Goal: Task Accomplishment & Management: Manage account settings

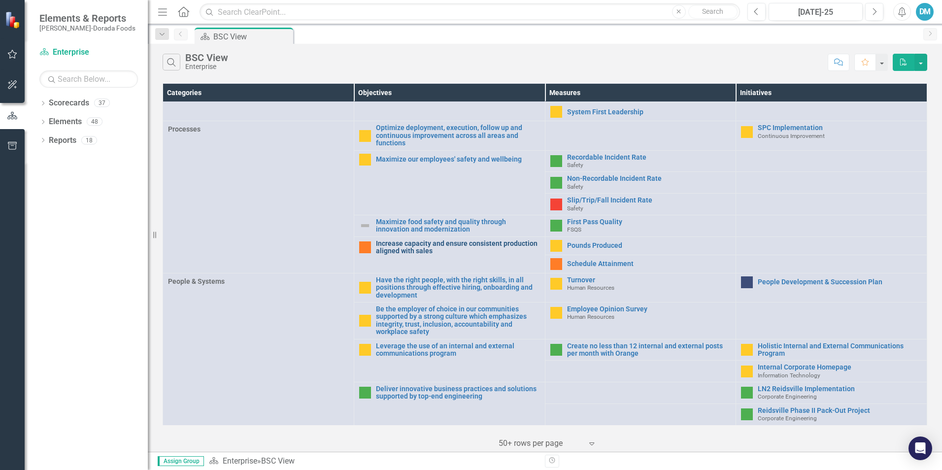
scroll to position [311, 0]
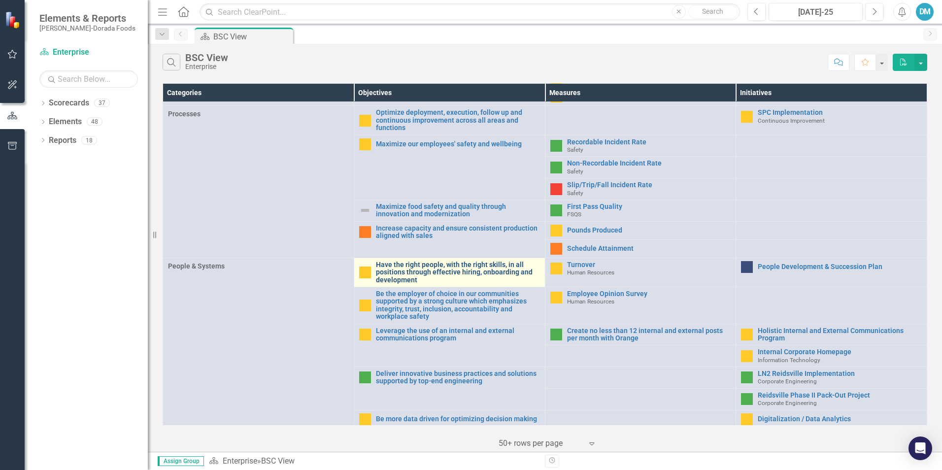
click at [454, 272] on link "Have the right people, with the right skills, in all positions through effectiv…" at bounding box center [458, 272] width 164 height 23
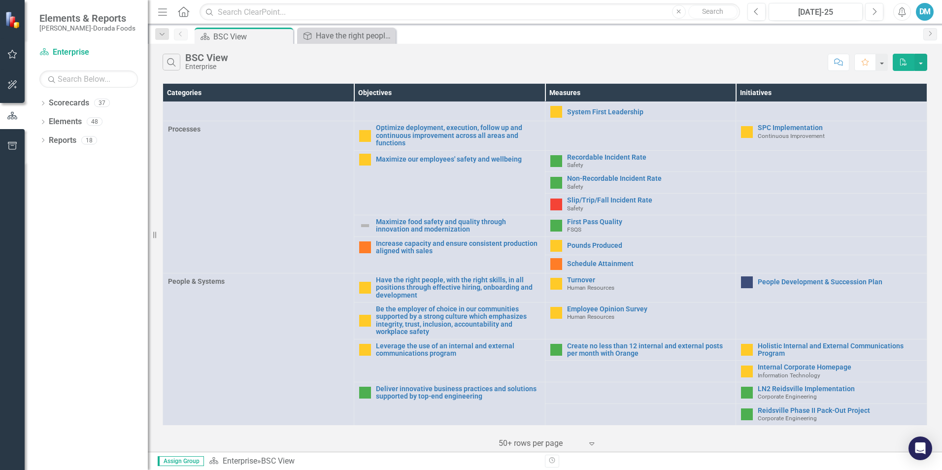
scroll to position [311, 0]
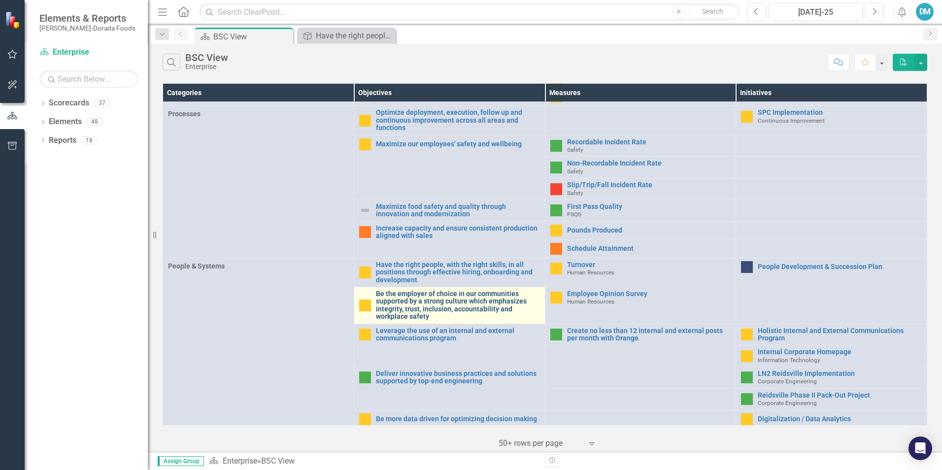
click at [451, 300] on link "Be the employer of choice in our communities supported by a strong culture whic…" at bounding box center [458, 305] width 164 height 31
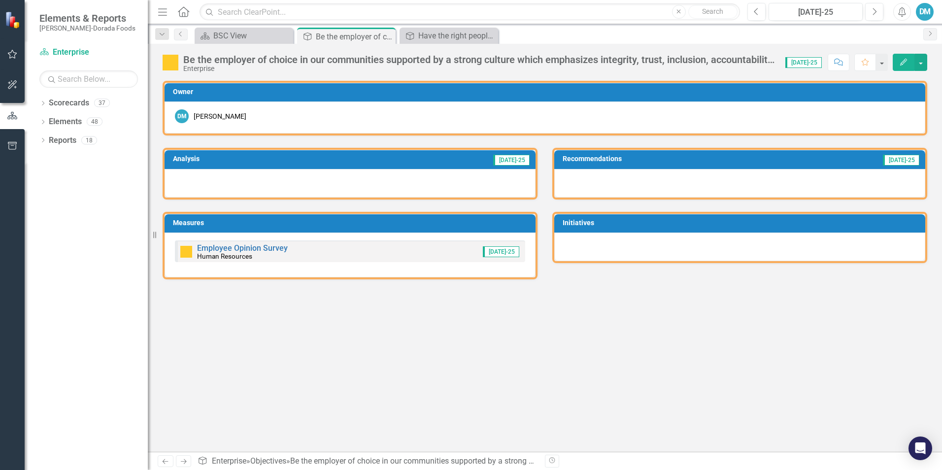
click at [256, 258] on div "Employee Opinion Survey Human Resources" at bounding box center [242, 252] width 91 height 16
click at [265, 247] on link "Employee Opinion Survey" at bounding box center [242, 247] width 91 height 9
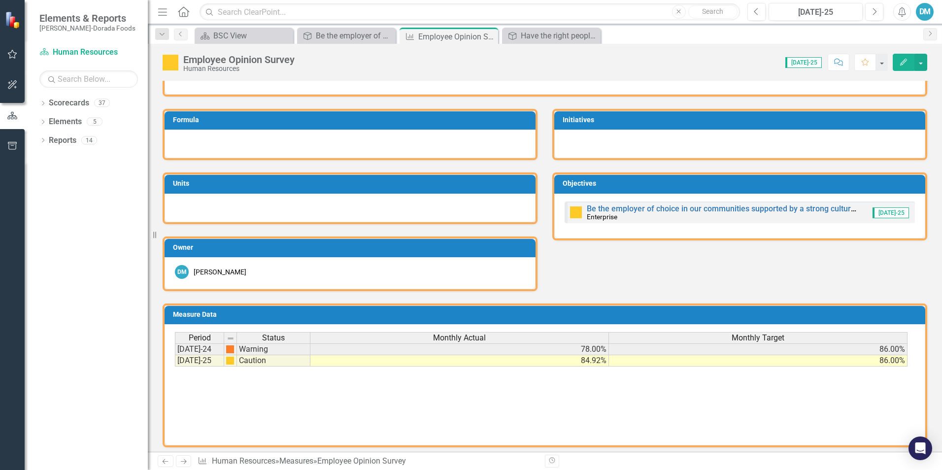
scroll to position [105, 0]
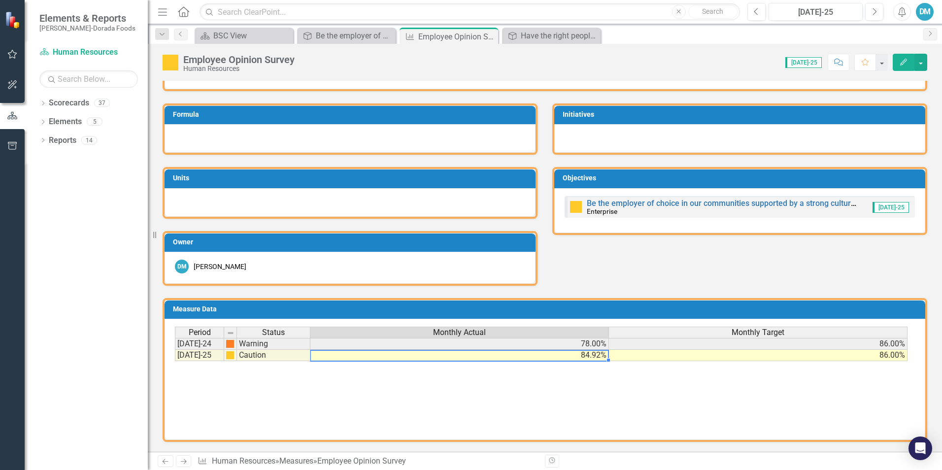
click at [577, 356] on td "84.92%" at bounding box center [460, 355] width 299 height 11
click at [592, 355] on td "84.92%" at bounding box center [460, 355] width 299 height 11
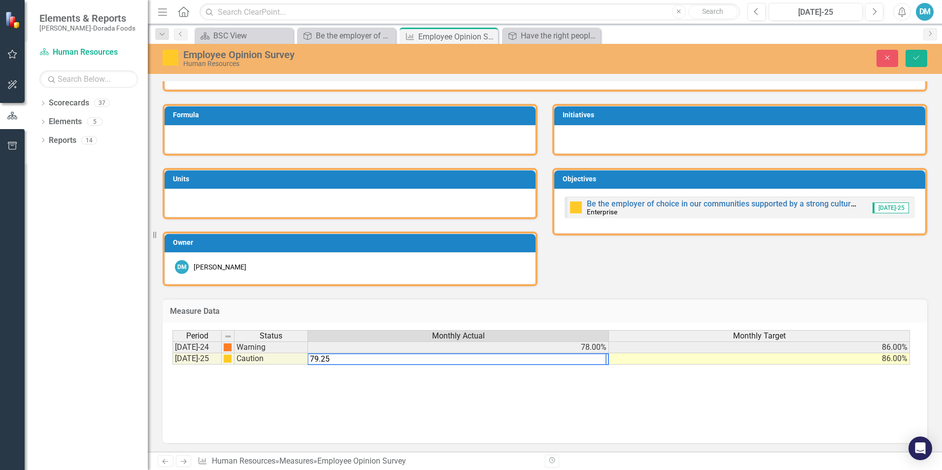
type textarea "79.25"
click at [680, 374] on div "Period Status Monthly Actual Monthly Target [DATE]-24 Warning 78.00% 86.00% [DA…" at bounding box center [545, 379] width 745 height 99
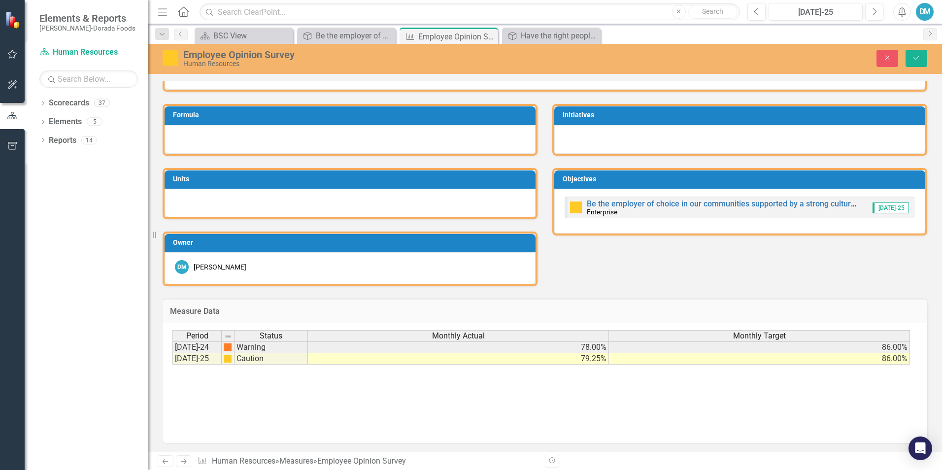
click at [245, 135] on div at bounding box center [350, 139] width 371 height 29
click at [612, 133] on div at bounding box center [740, 139] width 371 height 29
click at [290, 201] on div at bounding box center [350, 203] width 371 height 29
click at [258, 201] on div at bounding box center [350, 203] width 371 height 29
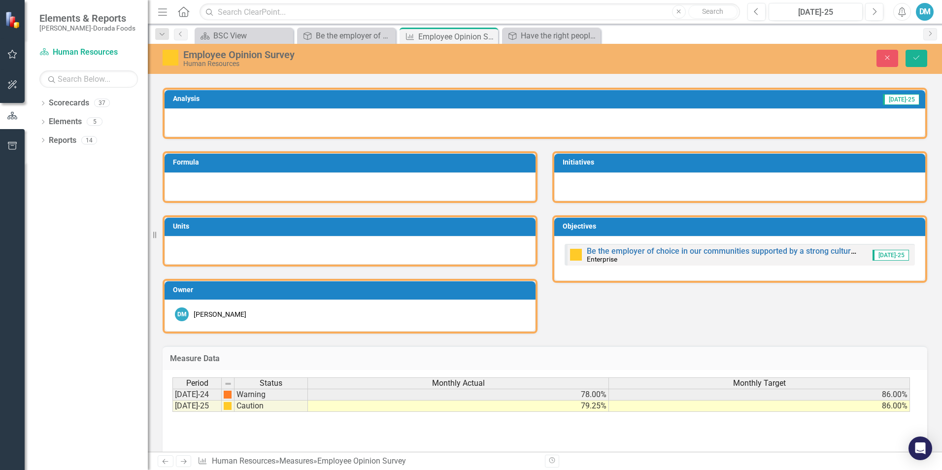
scroll to position [0, 0]
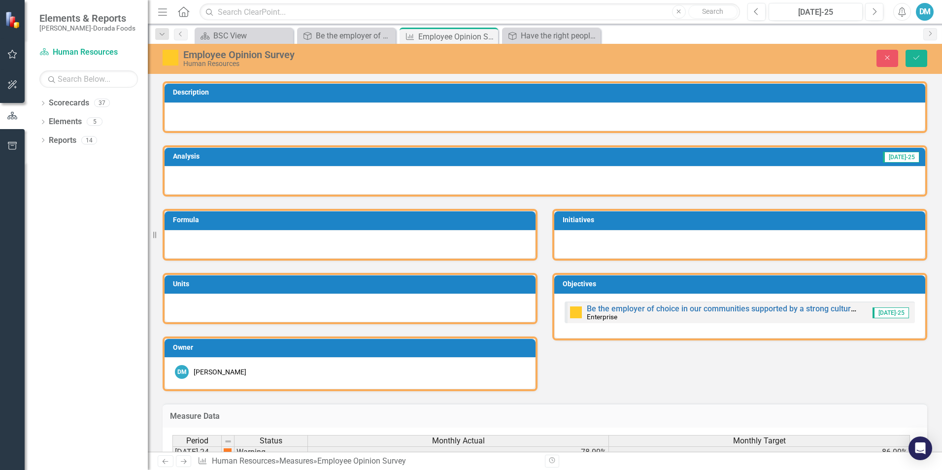
click at [293, 173] on div at bounding box center [545, 180] width 761 height 29
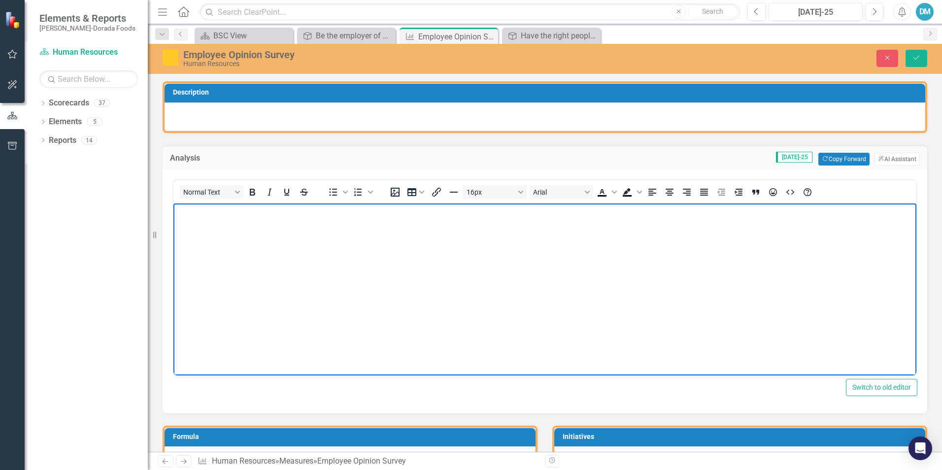
click at [211, 216] on p "Rich Text Area. Press ALT-0 for help." at bounding box center [545, 212] width 738 height 12
click at [697, 214] on p "Even though our total percentage of positive responses hasn't shifted dramatica…" at bounding box center [545, 212] width 738 height 12
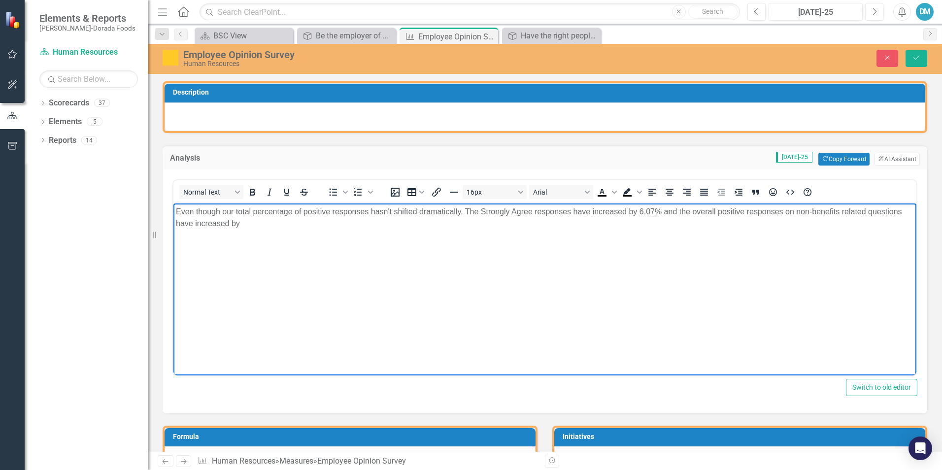
click at [247, 223] on p "Even though our total percentage of positive responses hasn't shifted dramatica…" at bounding box center [545, 218] width 738 height 24
click at [293, 225] on p "Even though our total percentage of positive responses hasn't shifted dramatica…" at bounding box center [545, 218] width 738 height 24
click at [535, 224] on p "Even though our total percentage of positive responses hasn't shifted dramatica…" at bounding box center [545, 218] width 738 height 24
click at [474, 222] on p "Even though our total percentage of positive responses hasn't shifted dramatica…" at bounding box center [545, 218] width 738 height 24
click at [561, 240] on body "Even though our total percentage of positive responses hasn't shifted dramatica…" at bounding box center [545, 277] width 743 height 148
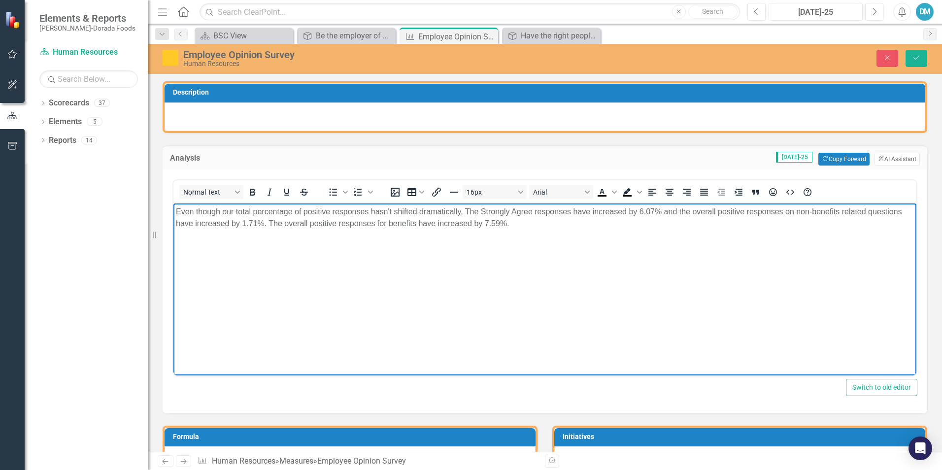
click at [543, 227] on p "Even though our total percentage of positive responses hasn't shifted dramatica…" at bounding box center [545, 218] width 738 height 24
click at [696, 227] on p "Even though our total percentage of positive responses hasn't shifted dramatica…" at bounding box center [545, 218] width 738 height 24
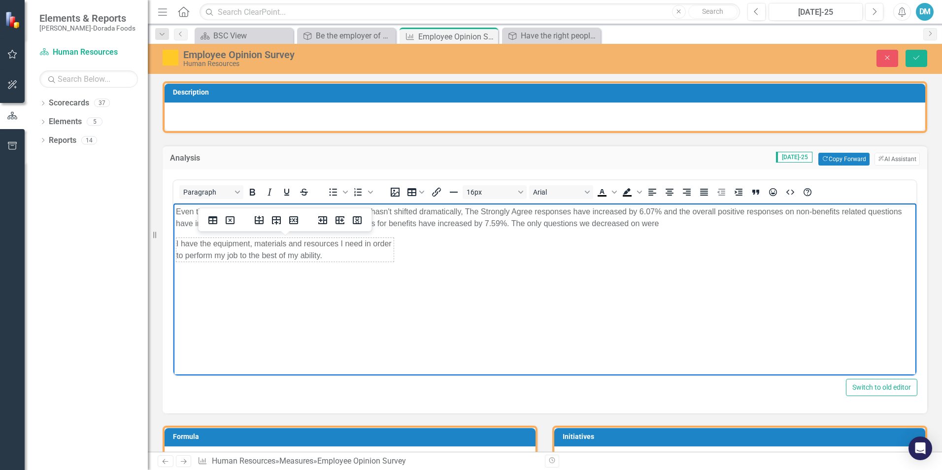
click at [418, 251] on body "Even though our total percentage of positive responses hasn't shifted dramatica…" at bounding box center [545, 277] width 743 height 148
click at [665, 222] on p "Even though our total percentage of positive responses hasn't shifted dramatica…" at bounding box center [545, 218] width 738 height 24
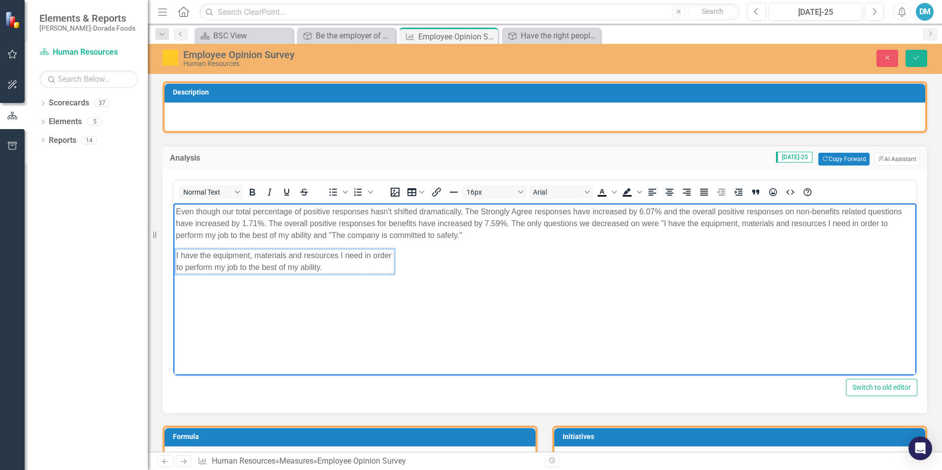
click at [371, 258] on td "I have the equipment, materials and resources I need in order to perform my job…" at bounding box center [285, 261] width 218 height 24
click at [380, 249] on td "I have the equipment, materials and resources I need in order to perform my job…" at bounding box center [285, 261] width 218 height 24
drag, startPoint x: 393, startPoint y: 260, endPoint x: 439, endPoint y: 301, distance: 61.8
click at [441, 309] on body "Even though our total percentage of positive responses hasn't shifted dramatica…" at bounding box center [545, 277] width 743 height 148
click at [421, 265] on body "Even though our total percentage of positive responses hasn't shifted dramatica…" at bounding box center [545, 277] width 743 height 148
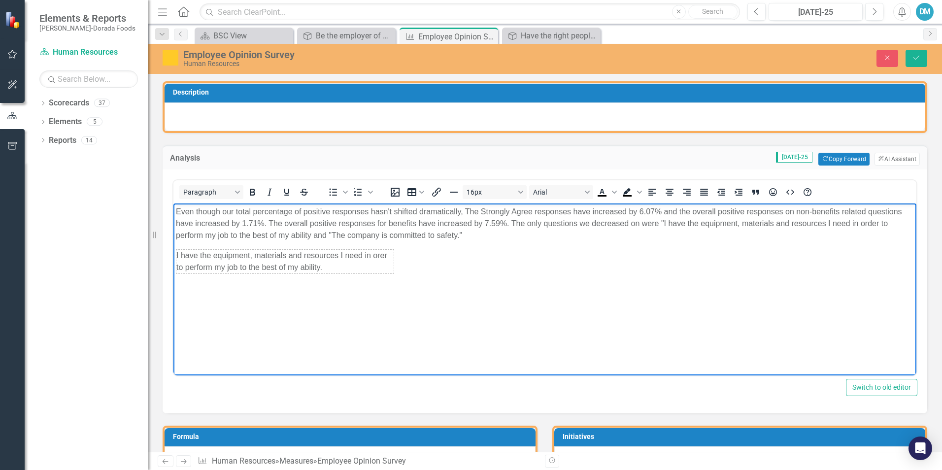
click at [398, 263] on body "Even though our total percentage of positive responses hasn't shifted dramatica…" at bounding box center [545, 277] width 743 height 148
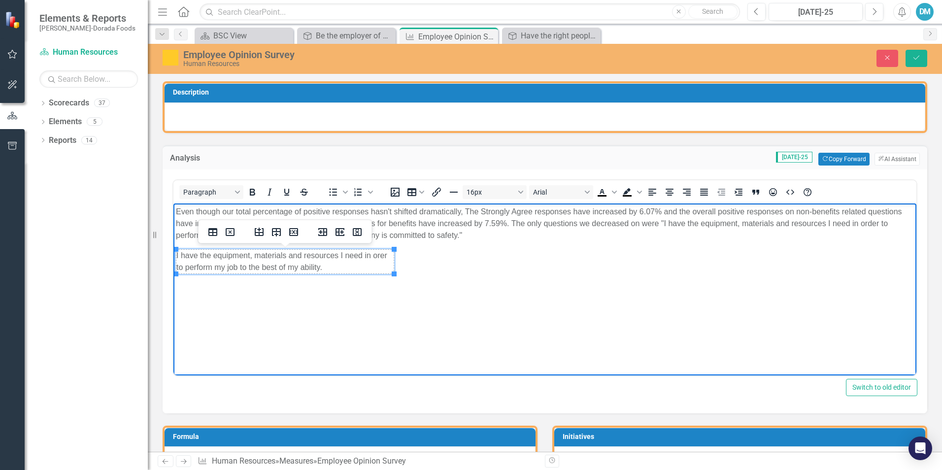
click at [330, 251] on td "I have the equipment, materials and resources I need in orer to perform my job …" at bounding box center [285, 261] width 218 height 24
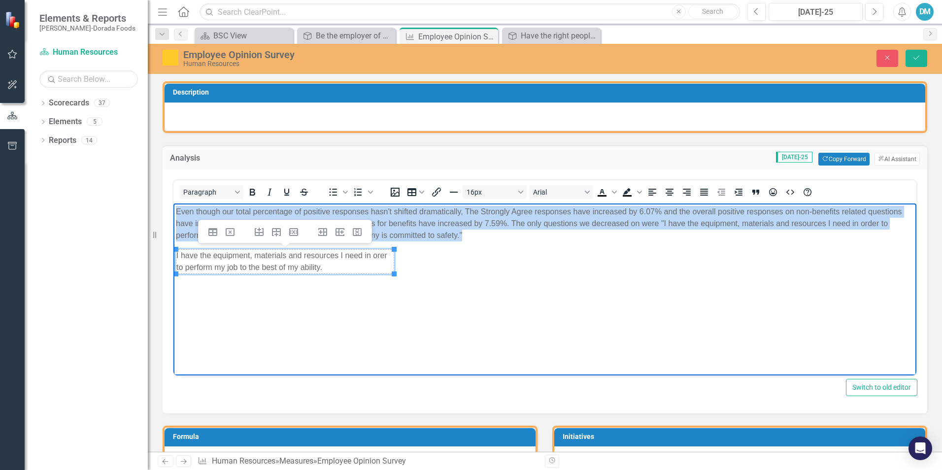
drag, startPoint x: 440, startPoint y: 302, endPoint x: 272, endPoint y: 241, distance: 179.1
click at [272, 241] on body "Even though our total percentage of positive responses hasn't shifted dramatica…" at bounding box center [545, 277] width 743 height 148
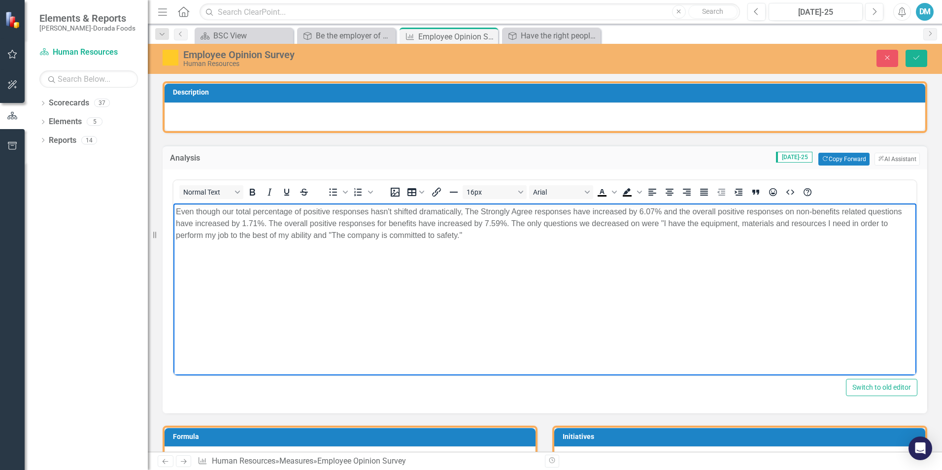
click at [605, 279] on body "Even though our total percentage of positive responses hasn't shifted dramatica…" at bounding box center [545, 277] width 743 height 148
click at [630, 223] on p "Even though our total percentage of positive responses hasn't shifted dramatica…" at bounding box center [545, 223] width 738 height 35
click at [697, 57] on button "Save" at bounding box center [917, 58] width 22 height 17
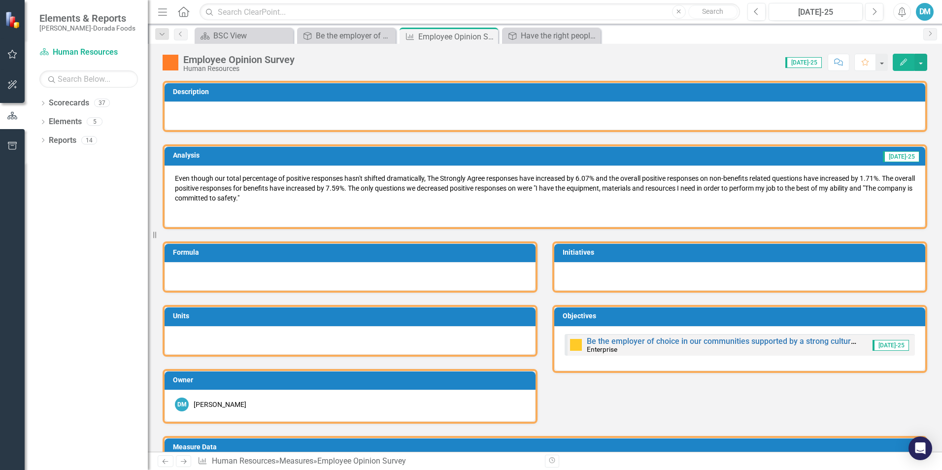
click at [409, 209] on p at bounding box center [545, 211] width 740 height 12
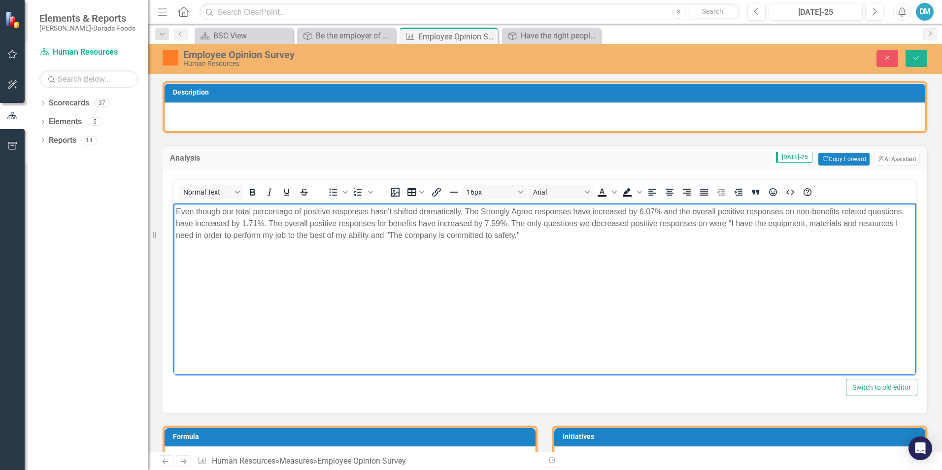
click at [547, 237] on p "Even though our total percentage of positive responses hasn't shifted dramatica…" at bounding box center [545, 223] width 738 height 35
click at [528, 238] on p "Even though our total percentage of positive responses hasn't shifted dramatica…" at bounding box center [545, 223] width 738 height 35
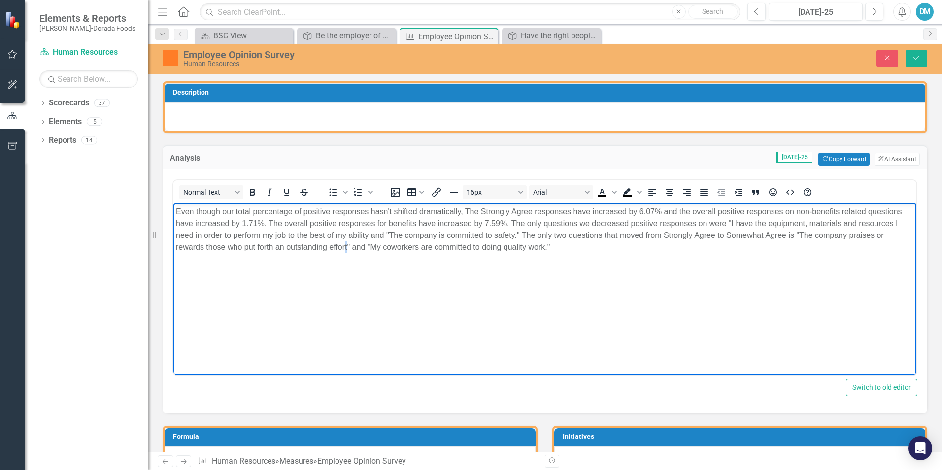
click at [347, 247] on p "Even though our total percentage of positive responses hasn't shifted dramatica…" at bounding box center [545, 229] width 738 height 47
click at [348, 247] on p "Even though our total percentage of positive responses hasn't shifted dramatica…" at bounding box center [545, 229] width 738 height 47
click at [697, 62] on button "Save" at bounding box center [917, 58] width 22 height 17
